Goal: Task Accomplishment & Management: Manage account settings

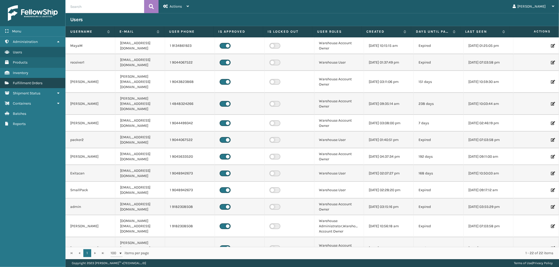
click at [29, 79] on link "Fulfillment Orders" at bounding box center [32, 83] width 65 height 10
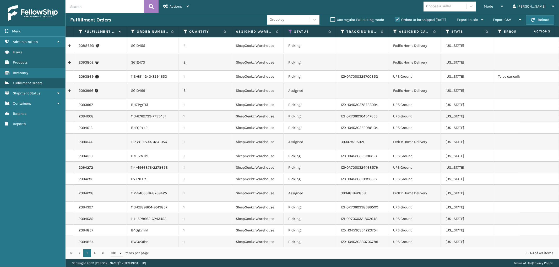
click at [466, 5] on div "Choose a seller" at bounding box center [444, 6] width 43 height 9
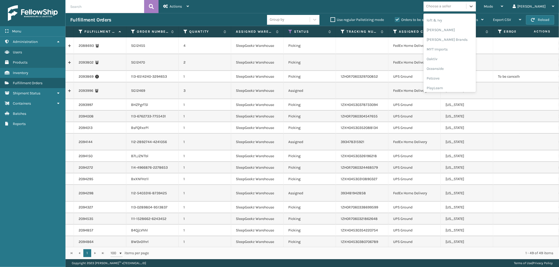
scroll to position [253, 0]
click at [457, 65] on div "SBYL [GEOGRAPHIC_DATA]" at bounding box center [449, 67] width 52 height 10
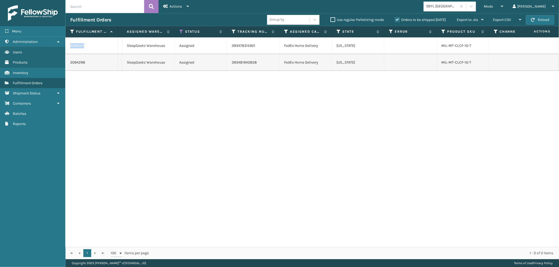
scroll to position [0, 91]
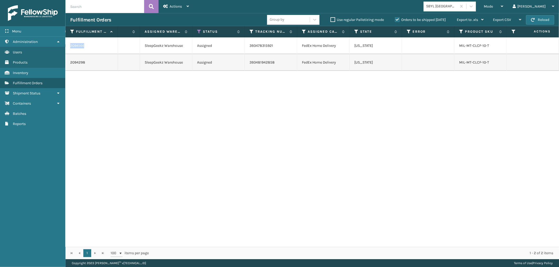
drag, startPoint x: 89, startPoint y: 41, endPoint x: 69, endPoint y: 45, distance: 21.0
click at [69, 45] on td "2094144" at bounding box center [91, 45] width 52 height 17
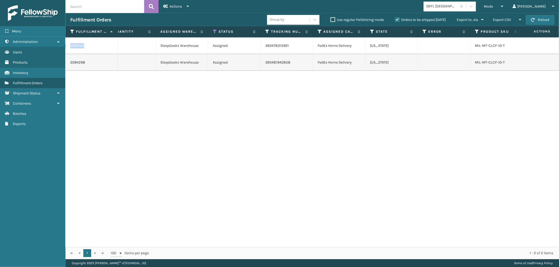
copy link "2094144"
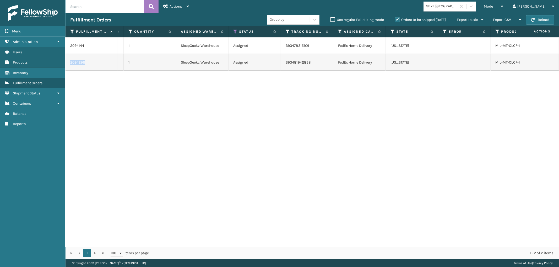
scroll to position [0, 26]
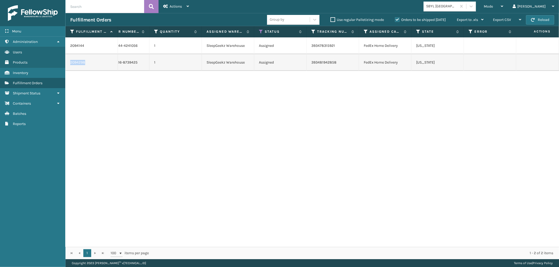
drag, startPoint x: 90, startPoint y: 54, endPoint x: 68, endPoint y: 59, distance: 21.6
click at [68, 59] on td "2094298" at bounding box center [91, 62] width 52 height 17
copy link "2094298"
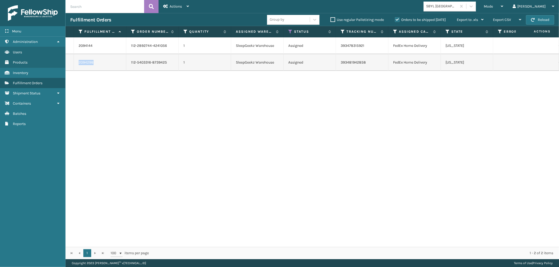
scroll to position [0, 291]
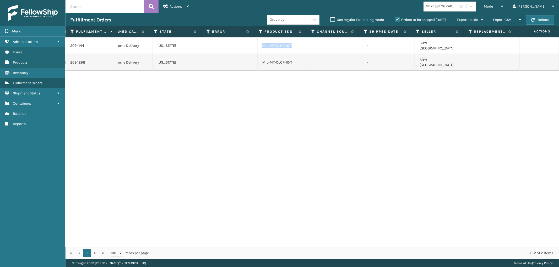
drag, startPoint x: 293, startPoint y: 45, endPoint x: 257, endPoint y: 47, distance: 35.9
click at [257, 47] on td "MIL-MT-CLCF-10-T" at bounding box center [283, 45] width 52 height 17
copy link "MIL-MT-CLCF-10-T"
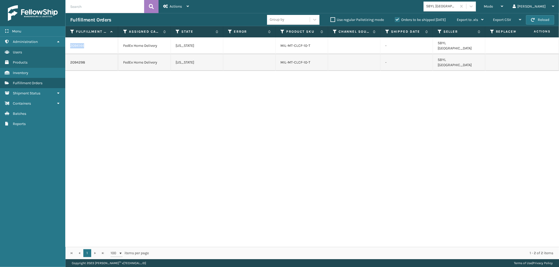
drag, startPoint x: 98, startPoint y: 43, endPoint x: 70, endPoint y: 43, distance: 27.8
click at [70, 43] on div "2094144" at bounding box center [91, 45] width 43 height 5
copy link "2094144"
drag, startPoint x: 314, startPoint y: 46, endPoint x: 277, endPoint y: 47, distance: 37.2
click at [277, 47] on td "MIL-MT-CLCF-10-T" at bounding box center [302, 45] width 52 height 17
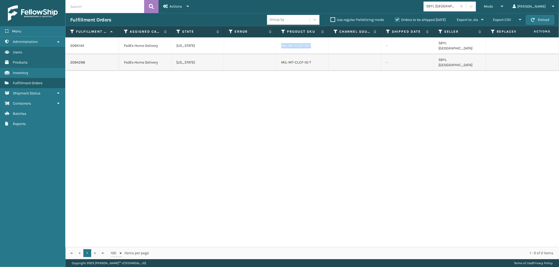
copy link "MIL-MT-CLCF-10-T"
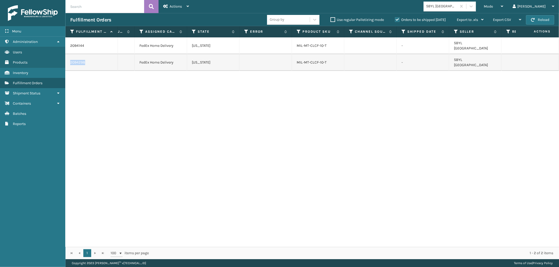
scroll to position [0, 222]
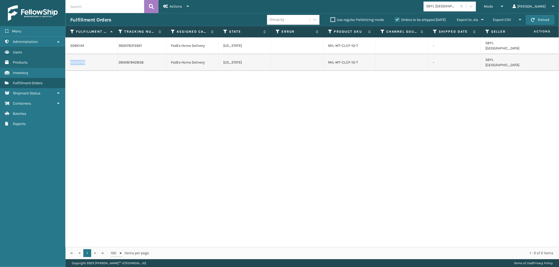
drag, startPoint x: 96, startPoint y: 56, endPoint x: 69, endPoint y: 56, distance: 27.5
click at [69, 56] on td "2094298" at bounding box center [91, 62] width 52 height 17
copy link "2094298"
drag, startPoint x: 363, startPoint y: 56, endPoint x: 329, endPoint y: 59, distance: 34.5
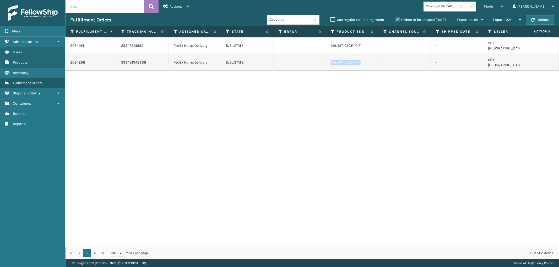
click at [329, 59] on td "MIL-MT-CLCF-10-T" at bounding box center [352, 62] width 52 height 17
copy link "MIL-MT-CLCF-10-T"
